Goal: Task Accomplishment & Management: Use online tool/utility

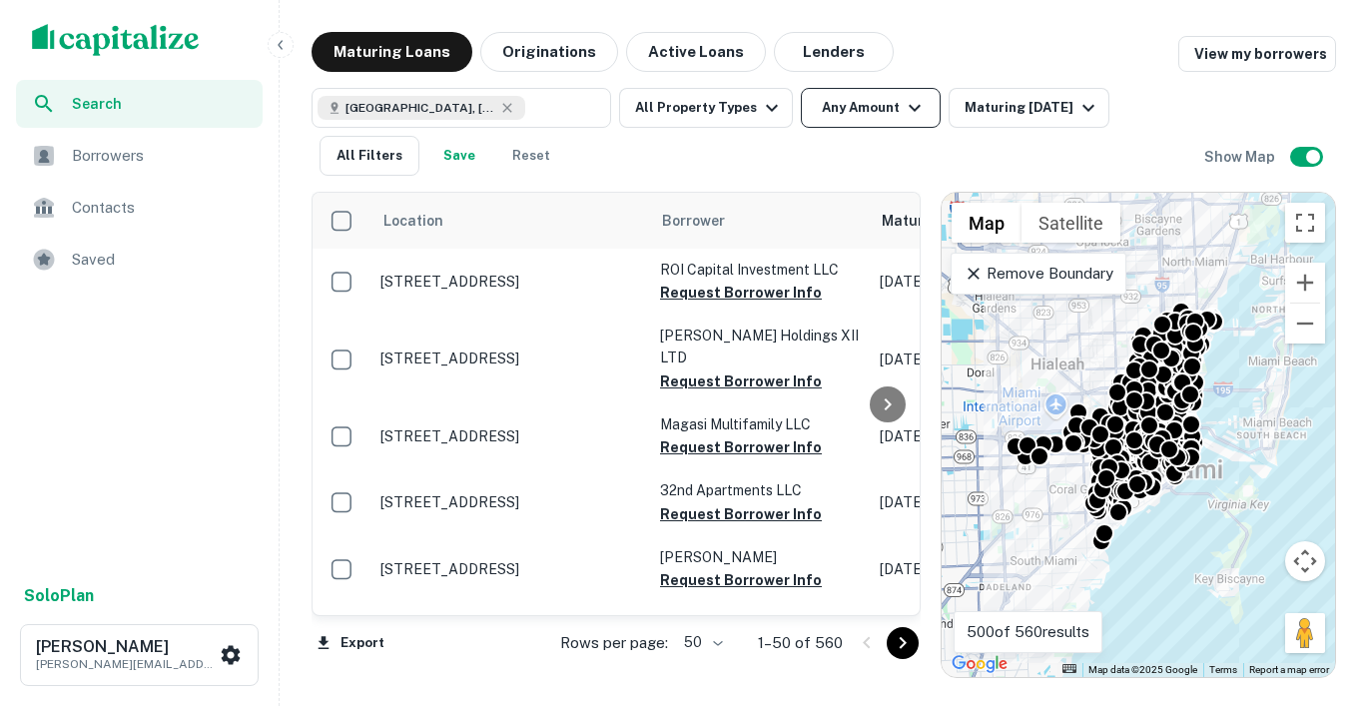
click at [865, 105] on button "Any Amount" at bounding box center [871, 108] width 140 height 40
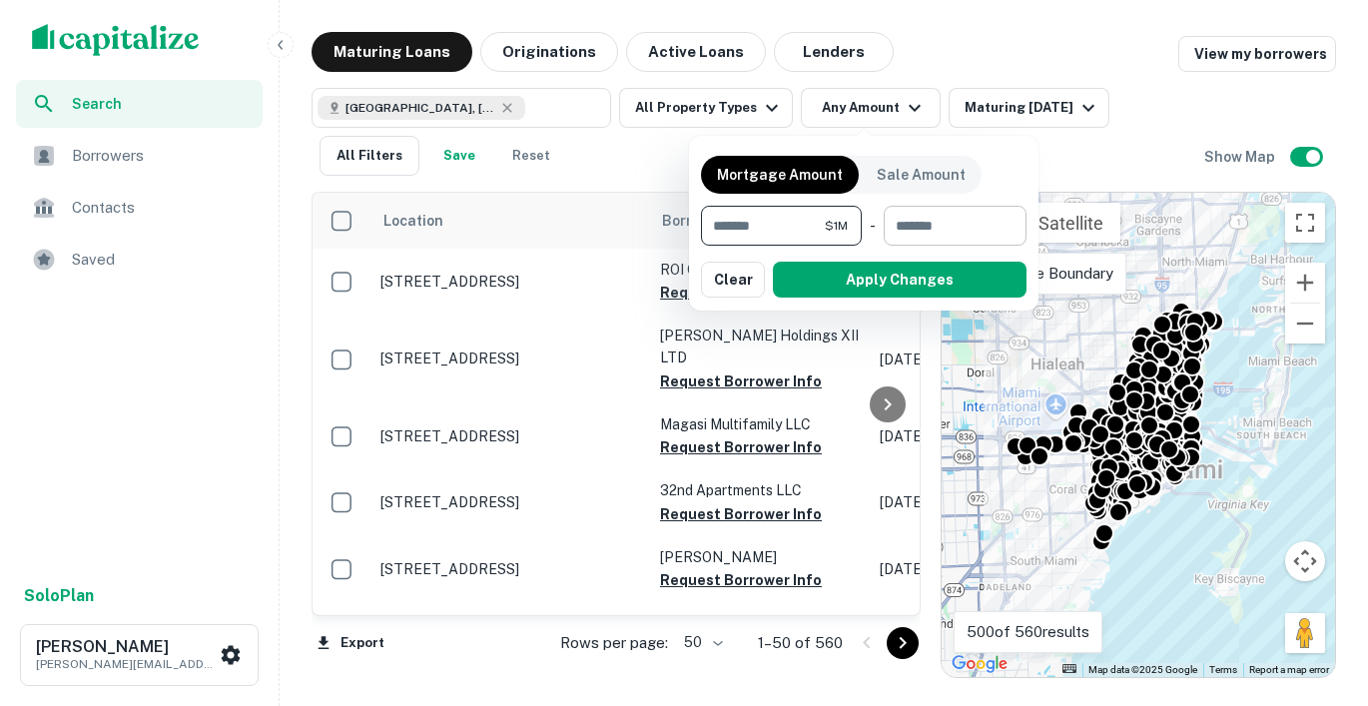
type input "*******"
click at [924, 227] on input "number" at bounding box center [948, 226] width 129 height 40
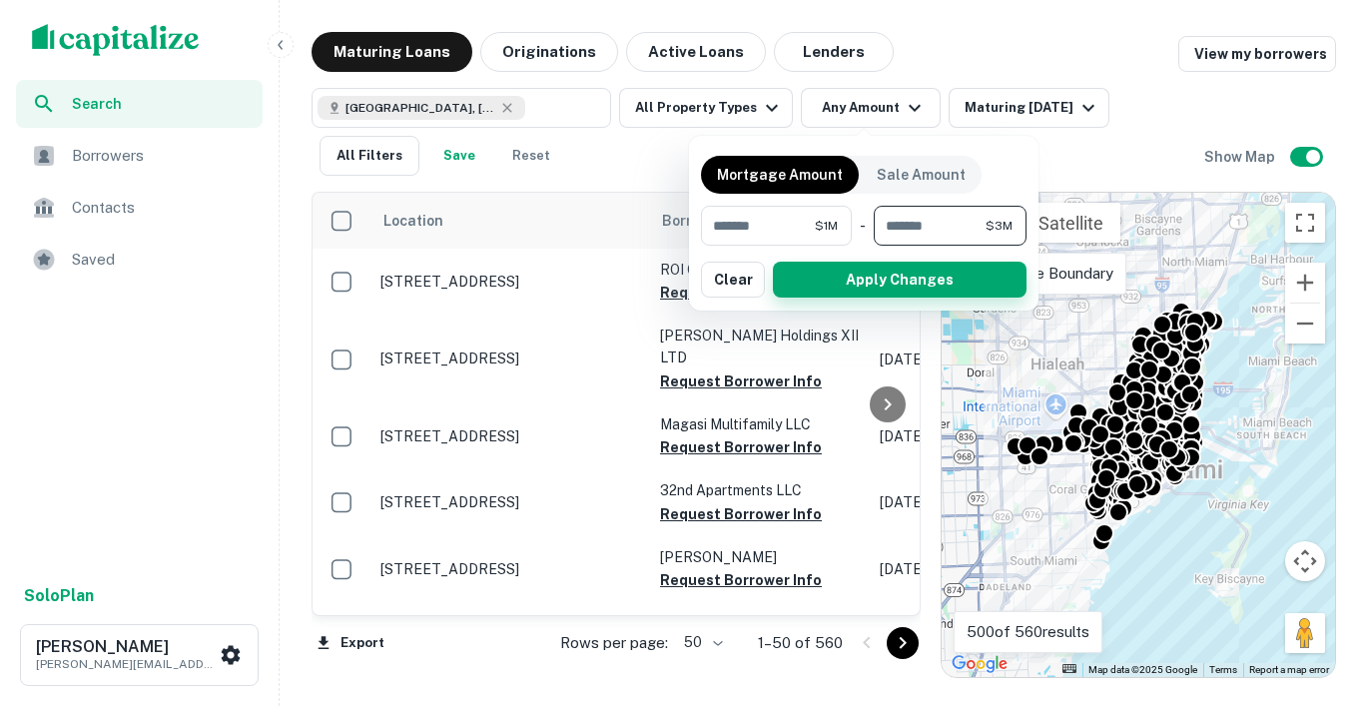
type input "*******"
click at [948, 276] on button "Apply Changes" at bounding box center [900, 280] width 254 height 36
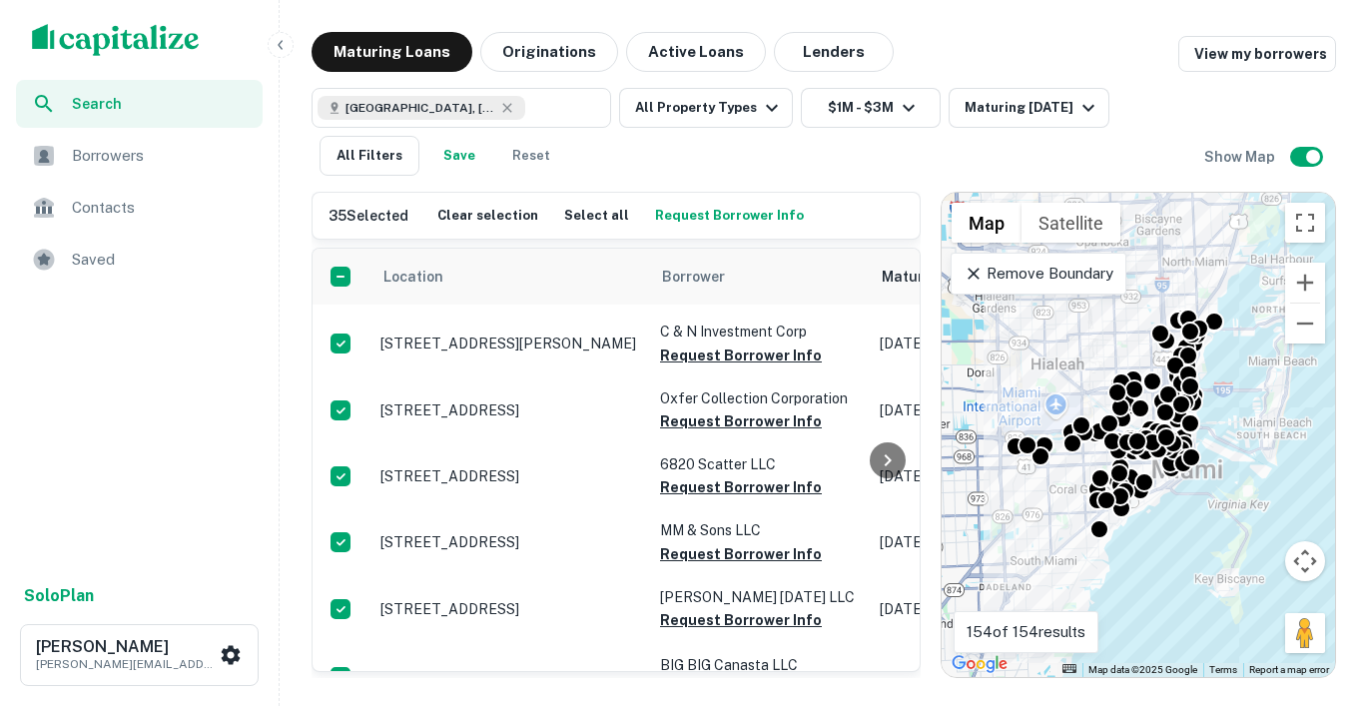
scroll to position [2306, 0]
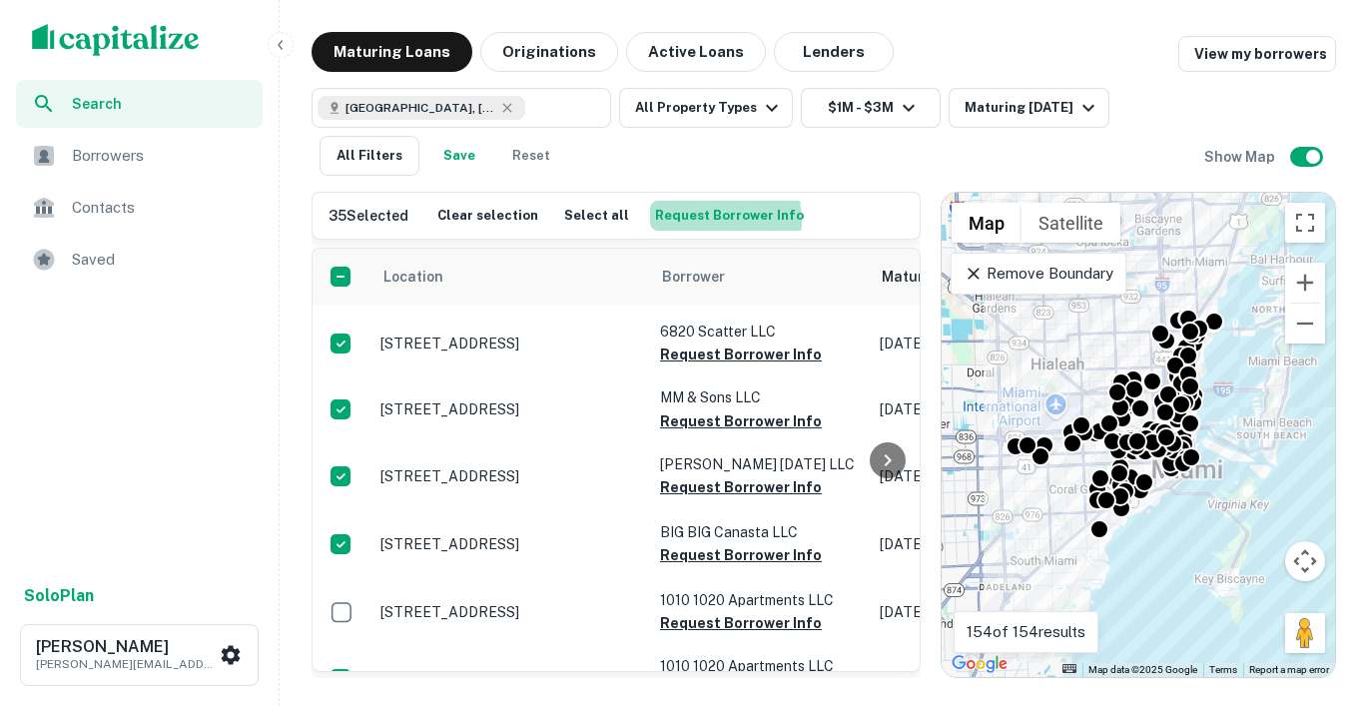
click at [685, 221] on button "Request Borrower Info" at bounding box center [729, 216] width 159 height 30
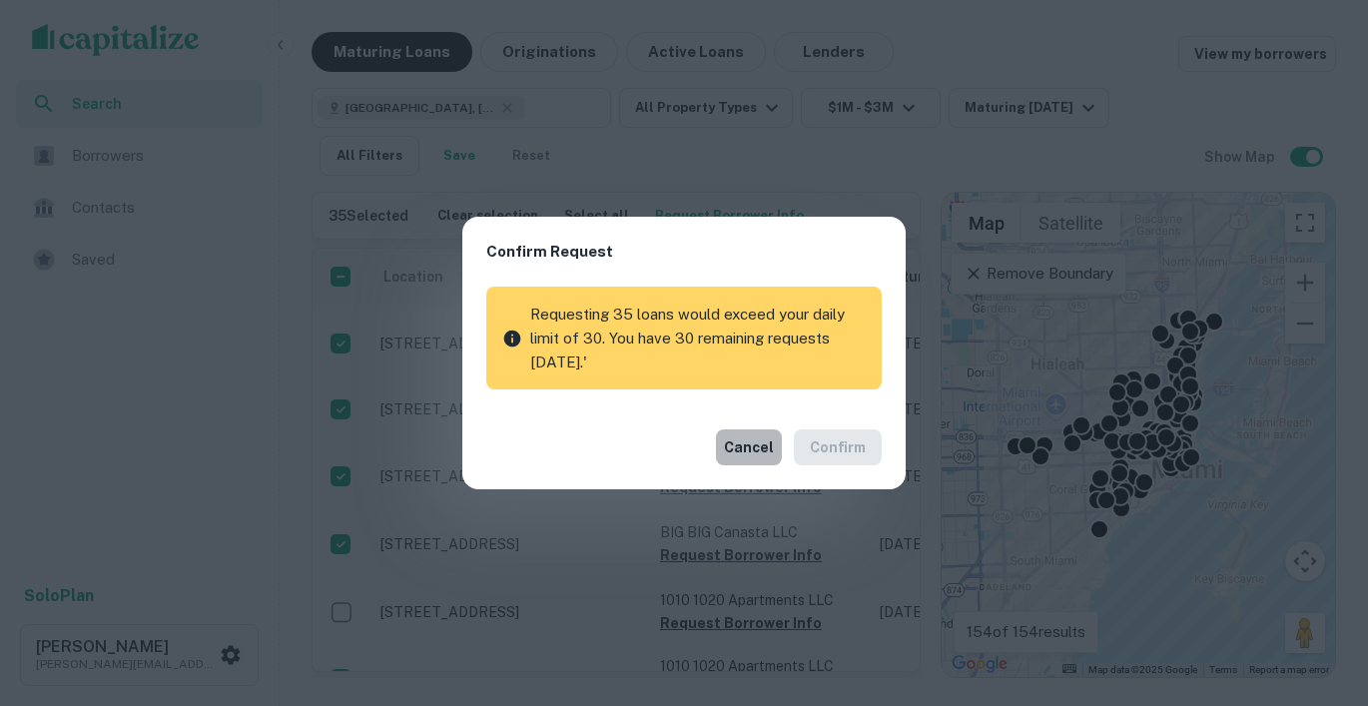
click at [765, 448] on button "Cancel" at bounding box center [749, 447] width 66 height 36
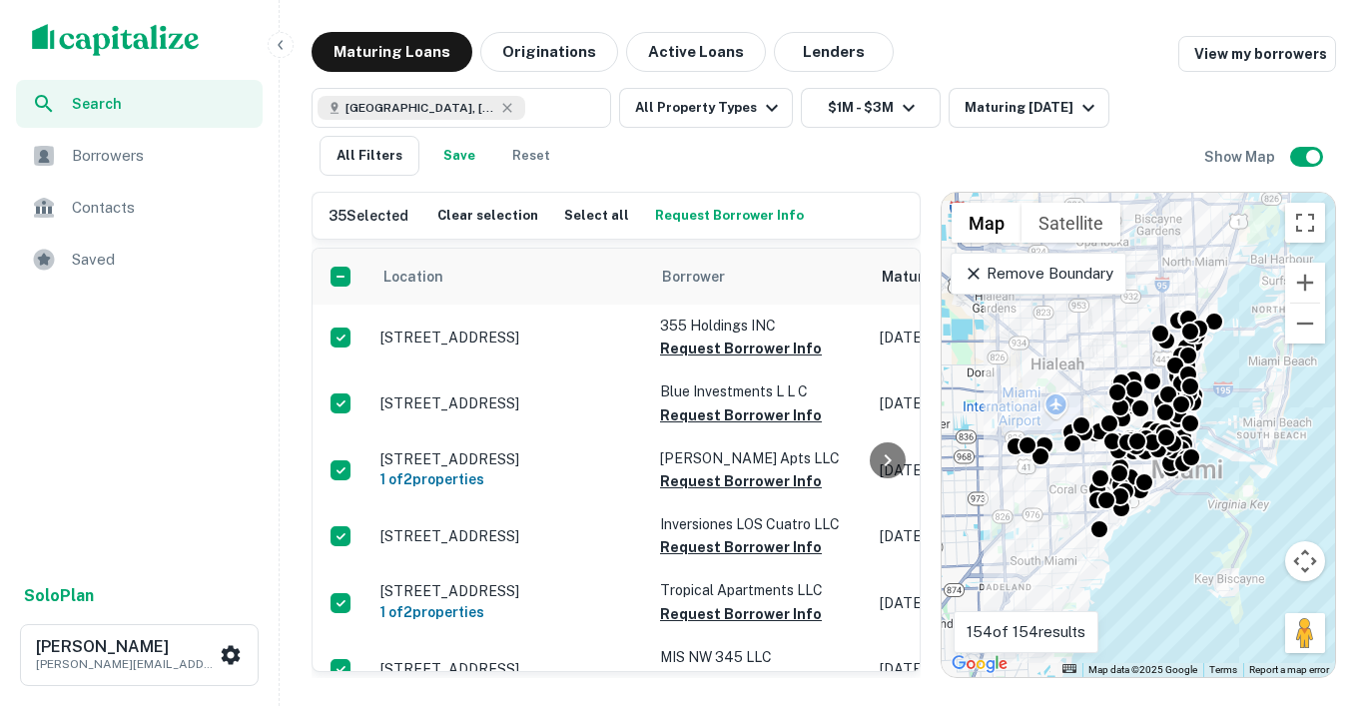
scroll to position [3095, 0]
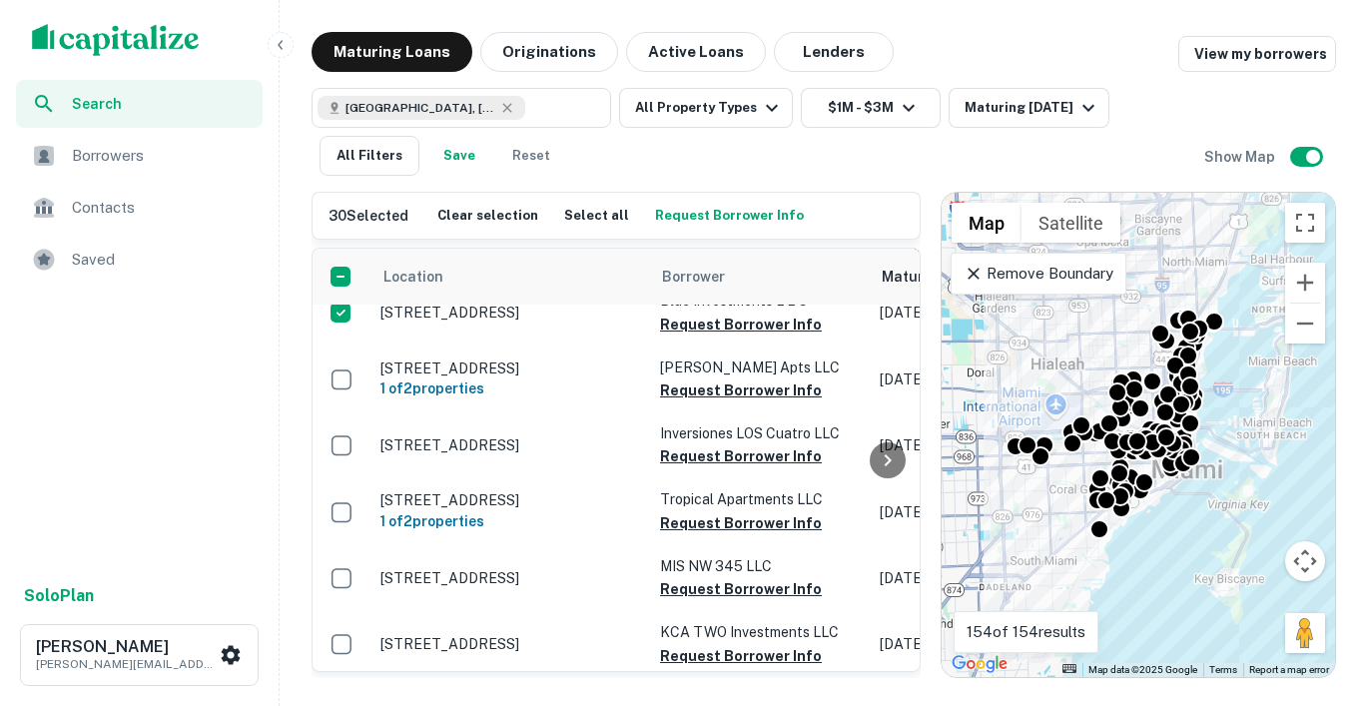
click at [696, 221] on button "Request Borrower Info" at bounding box center [729, 216] width 159 height 30
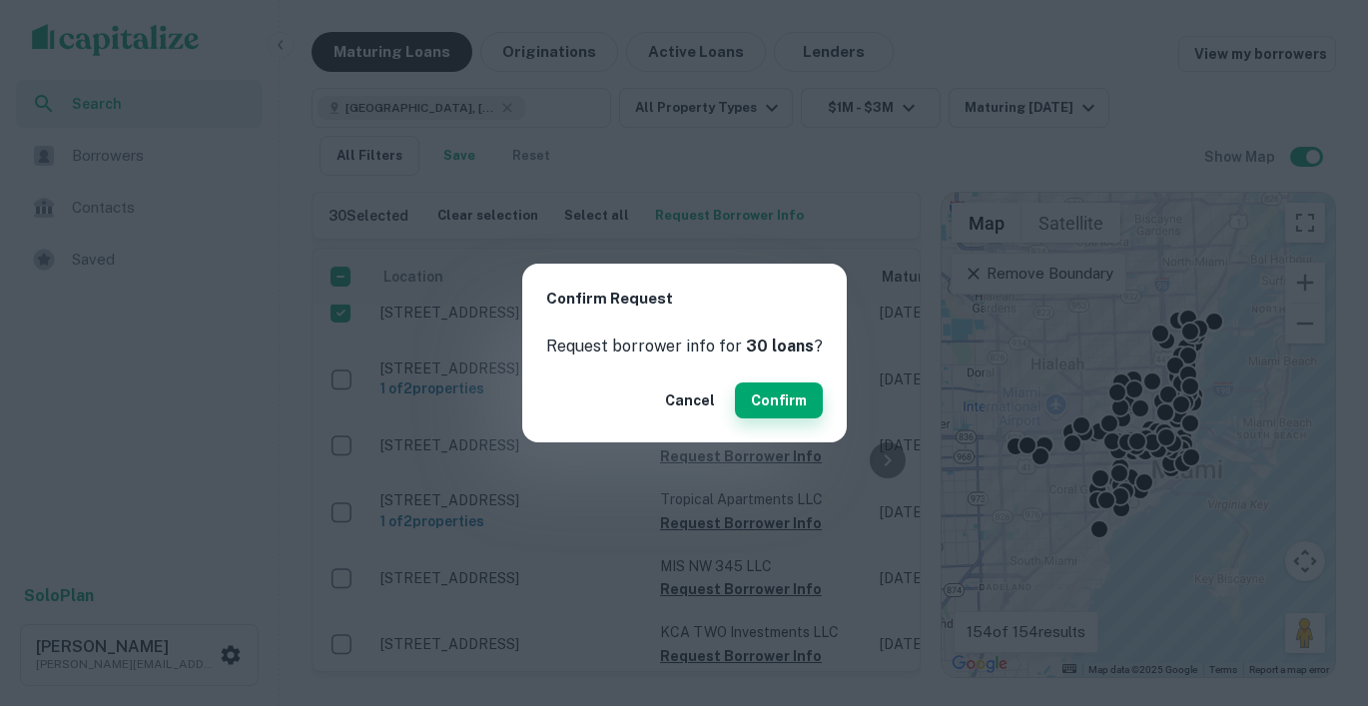
click at [760, 399] on button "Confirm" at bounding box center [779, 401] width 88 height 36
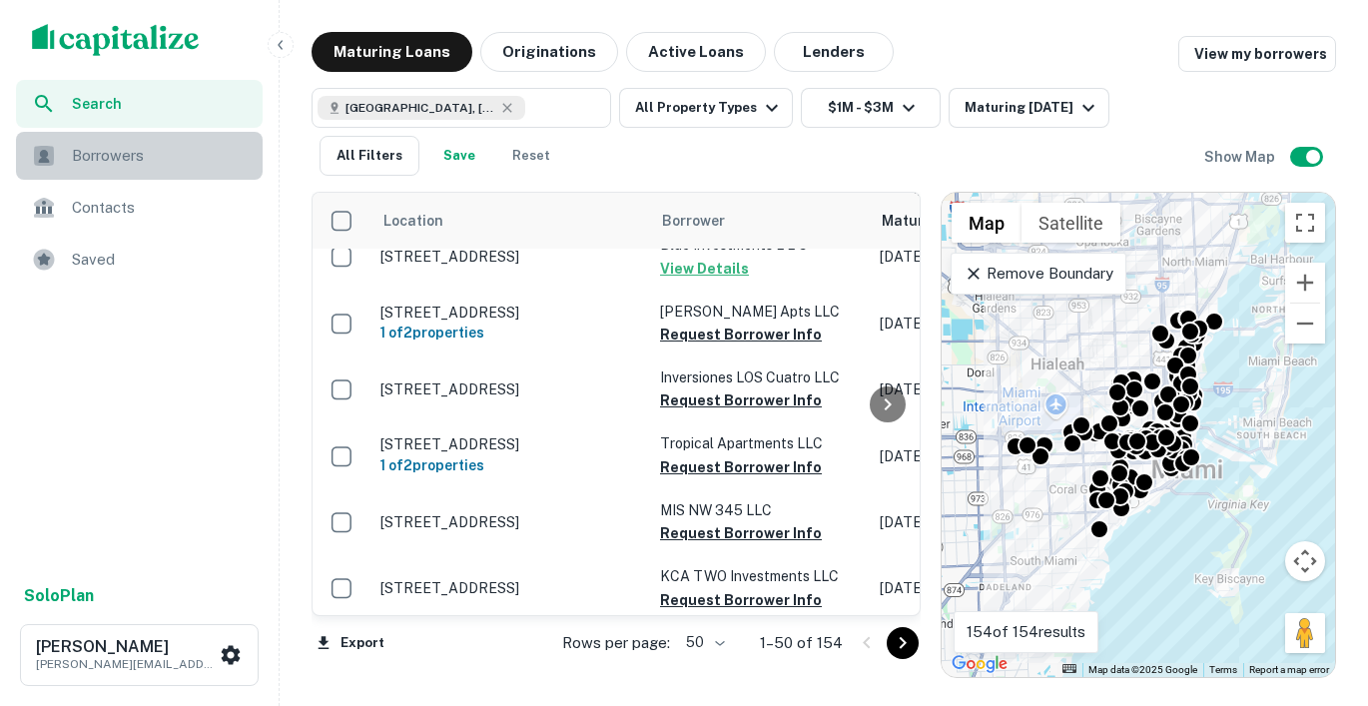
click at [98, 165] on span "Borrowers" at bounding box center [161, 156] width 179 height 24
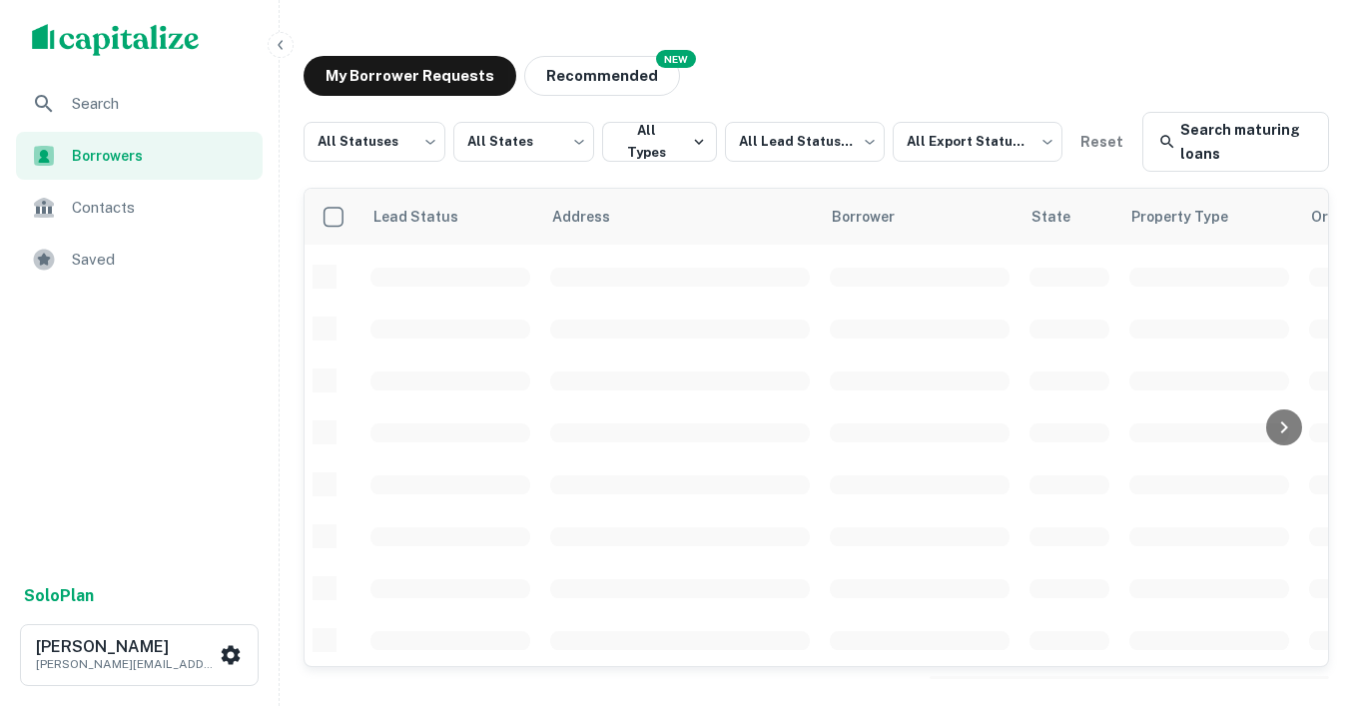
scroll to position [891, 0]
